Goal: Task Accomplishment & Management: Use online tool/utility

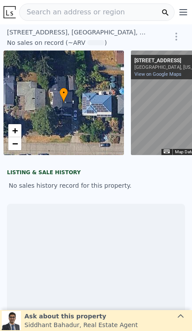
scroll to position [0, 63]
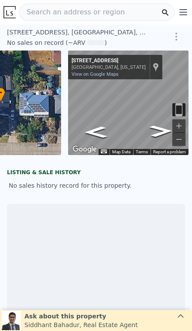
click at [95, 12] on span "Search an address or region" at bounding box center [72, 12] width 105 height 10
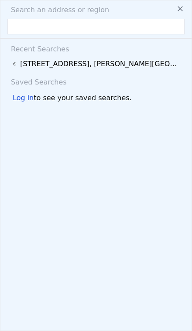
click at [51, 20] on input "text" at bounding box center [95, 27] width 177 height 16
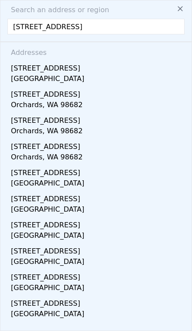
type input "[STREET_ADDRESS]"
click at [131, 76] on div "[GEOGRAPHIC_DATA]" at bounding box center [97, 80] width 173 height 12
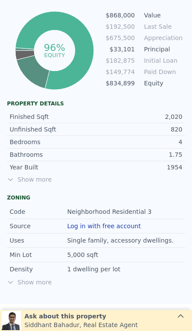
click at [27, 178] on span "Show more" at bounding box center [96, 179] width 178 height 9
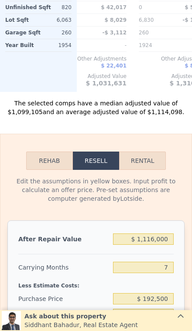
scroll to position [1358, 0]
click at [168, 242] on input "$ 1,116,000" at bounding box center [143, 238] width 61 height 11
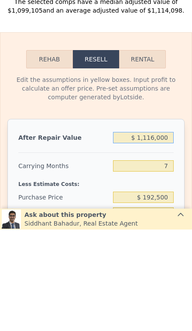
type input "$ 111,600"
type input "-$ 109,900"
type input "$ 11,160"
type input "-$ 202,962"
type input "$ 1,116"
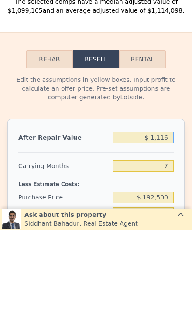
type input "-$ 212,269"
type input "$ 11"
type input "-$ 213,291"
type input "$ 1"
type input "-$ 213,301"
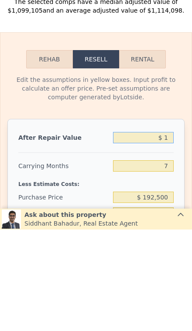
type input "$ 12"
type input "-$ 213,290"
type input "$ 120"
type input "-$ 213,190"
type input "$ 1,200"
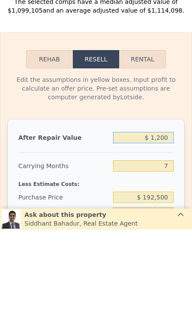
type input "-$ 212,190"
type input "$ 12,000"
type input "-$ 202,184"
type input "$ 120,000"
type input "-$ 102,118"
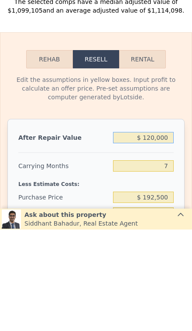
type input "$ 1,200,000"
type input "$ 898,542"
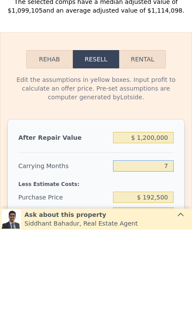
click at [172, 262] on input "7" at bounding box center [143, 267] width 61 height 11
type input "3"
type input "$ 909,274"
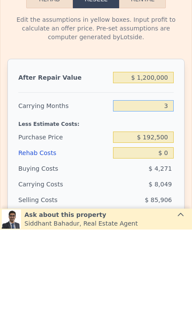
scroll to position [1419, 0]
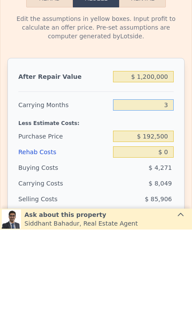
type input "3"
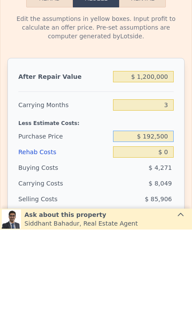
click at [170, 230] on div "$ 192,500" at bounding box center [143, 238] width 61 height 16
type input "$ 1"
type input "$ 9"
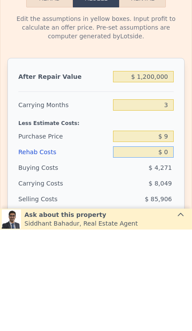
click at [170, 248] on input "$ 0" at bounding box center [143, 253] width 61 height 11
type input "$ 1,109,722"
type input "$ 8"
type input "$ 1,109,714"
type input "$ 80"
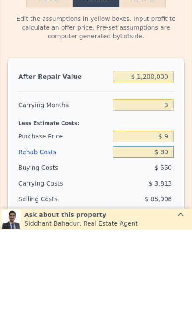
type input "$ 1,109,638"
type input "$ 800"
type input "$ 1,108,891"
type input "$ 8,000"
type input "$ 1,101,417"
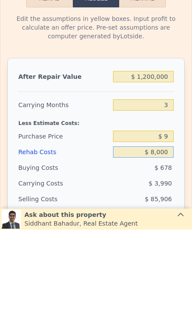
type input "$ 80,000"
type input "$ 1,026,681"
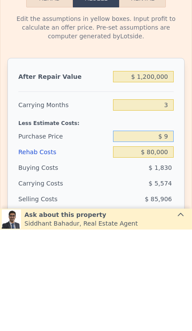
click at [173, 232] on input "$ 9" at bounding box center [143, 237] width 61 height 11
type input "$ 800,000"
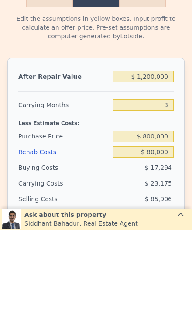
type input "$ 193,625"
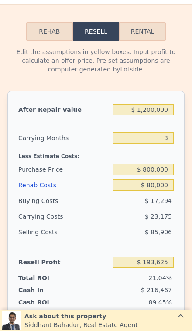
scroll to position [1492, 0]
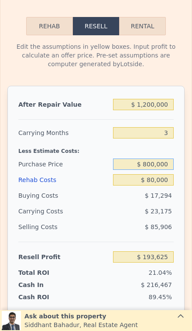
click at [166, 167] on input "$ 800,000" at bounding box center [143, 163] width 61 height 11
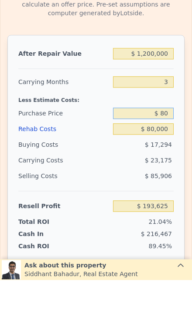
type input "$ 8"
type input "$ 850,000"
type input "$ 141,560"
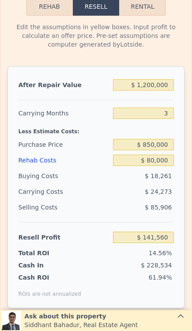
scroll to position [1512, 0]
click at [168, 148] on input "$ 850,000" at bounding box center [143, 144] width 61 height 11
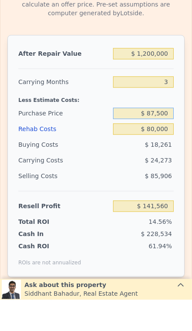
type input "$ 875,000"
type input "$ 115,525"
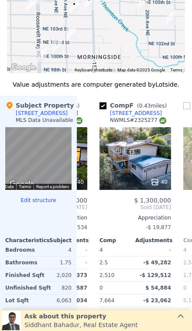
scroll to position [0, 394]
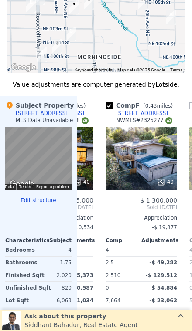
click at [158, 165] on div "40" at bounding box center [140, 158] width 71 height 63
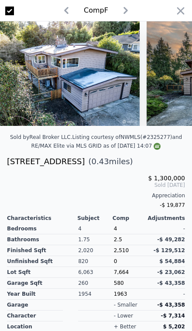
click at [182, 16] on icon "button" at bounding box center [180, 11] width 12 height 12
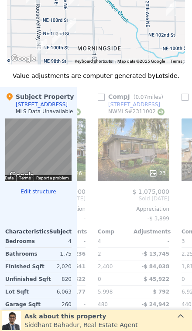
scroll to position [1071, 0]
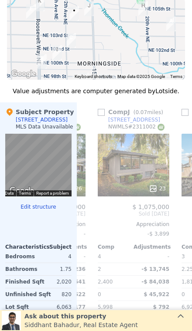
click at [144, 185] on div "23" at bounding box center [132, 188] width 65 height 9
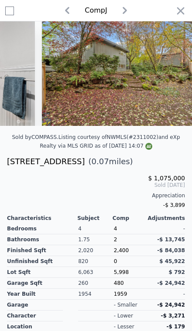
scroll to position [-4, 0]
type input "$ 1,116,000"
type input "7"
type input "$ 0"
type input "$ 820,713"
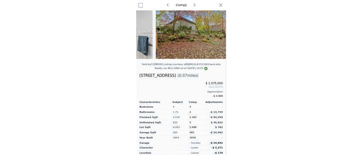
scroll to position [0, 0]
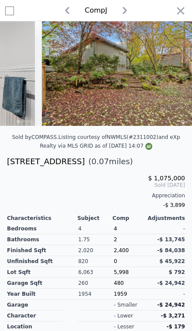
click at [174, 18] on div at bounding box center [180, 12] width 12 height 15
click at [170, 17] on div "Comp J" at bounding box center [96, 10] width 178 height 14
click at [180, 17] on icon "button" at bounding box center [180, 11] width 12 height 12
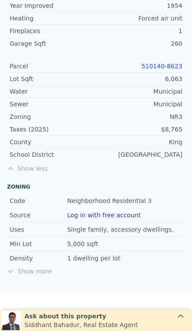
scroll to position [566, 0]
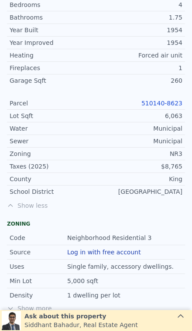
click at [160, 106] on link "510140-8623" at bounding box center [161, 103] width 41 height 7
